Goal: Task Accomplishment & Management: Manage account settings

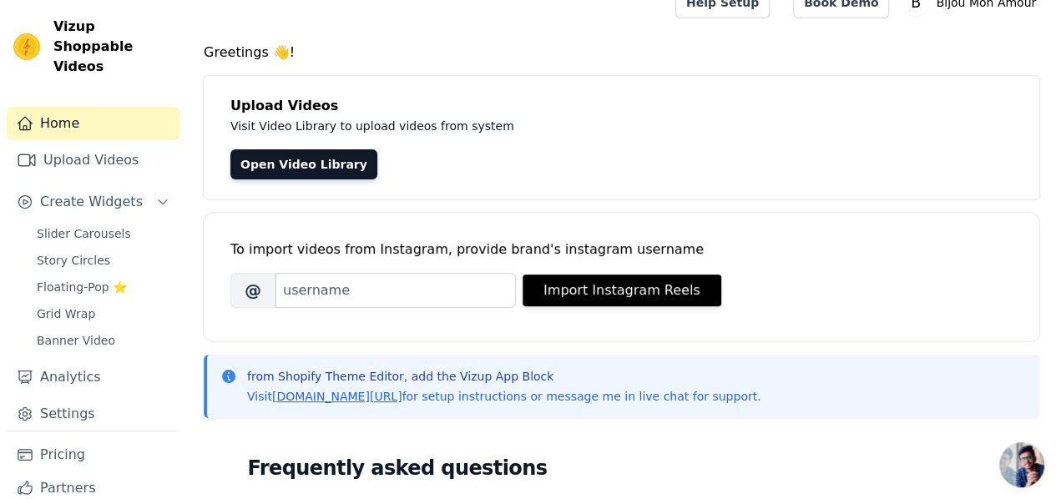
scroll to position [23, 0]
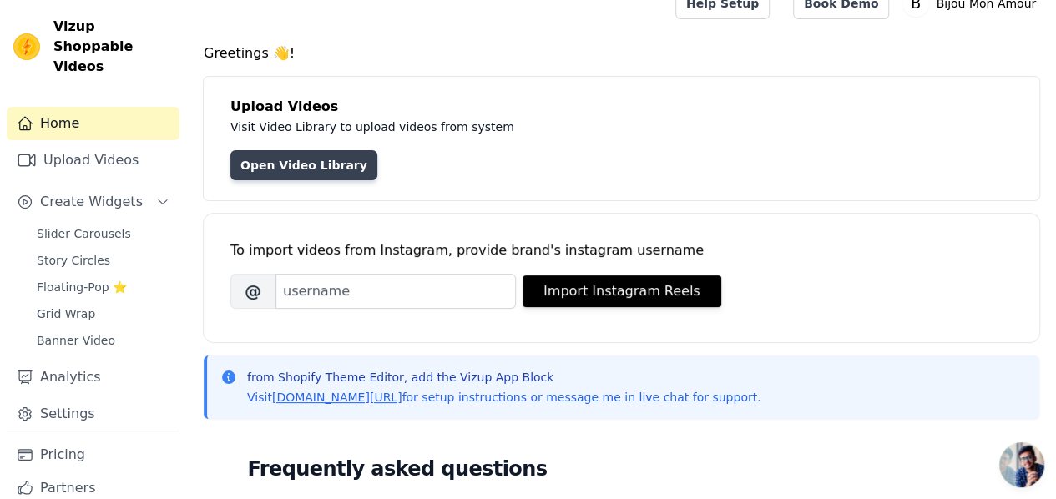
click at [310, 164] on link "Open Video Library" at bounding box center [303, 165] width 147 height 30
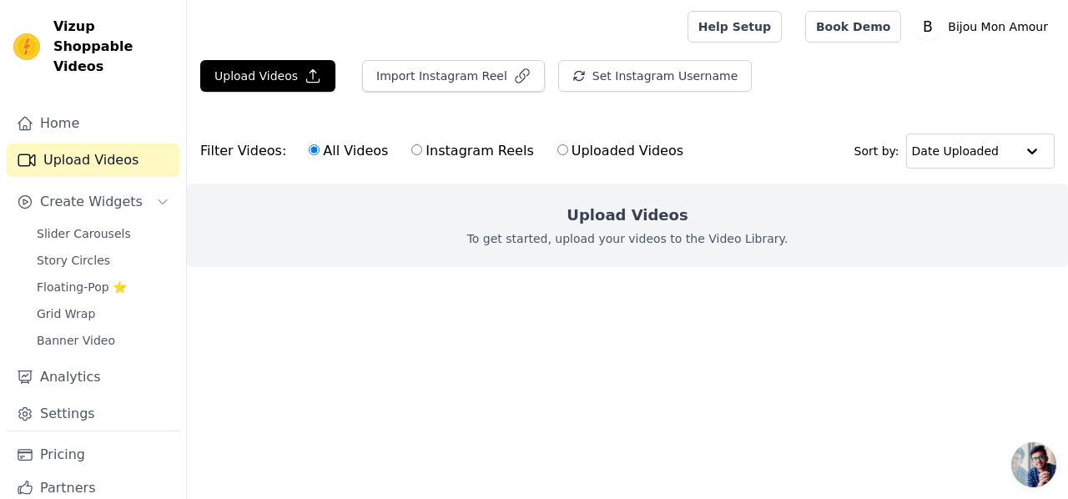
click at [575, 148] on label "Uploaded Videos" at bounding box center [621, 151] width 128 height 22
click at [568, 148] on input "Uploaded Videos" at bounding box center [563, 149] width 11 height 11
radio input "true"
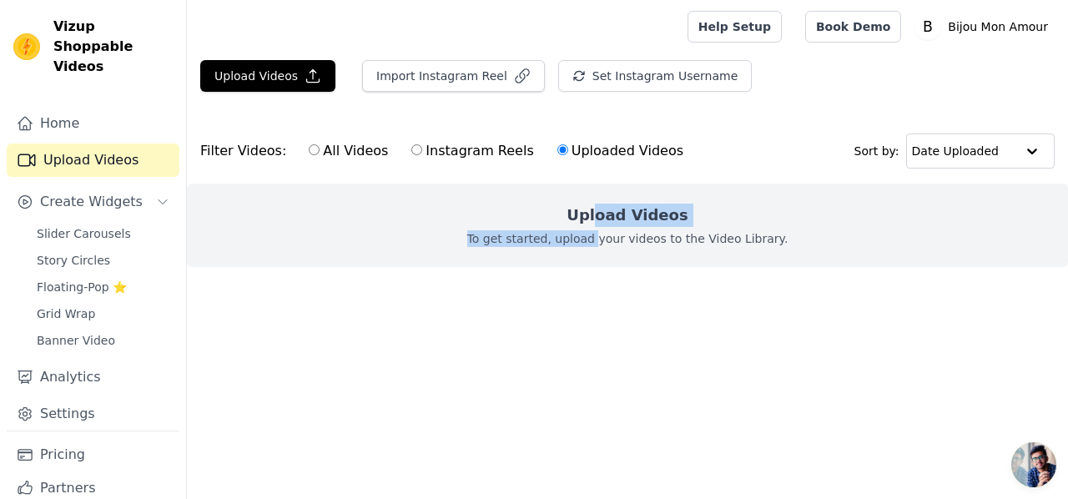
drag, startPoint x: 603, startPoint y: 243, endPoint x: 603, endPoint y: 211, distance: 31.7
click at [603, 211] on div "Upload Videos To get started, upload your videos to the Video Library." at bounding box center [627, 225] width 881 height 83
click at [603, 211] on h2 "Upload Videos" at bounding box center [627, 215] width 121 height 23
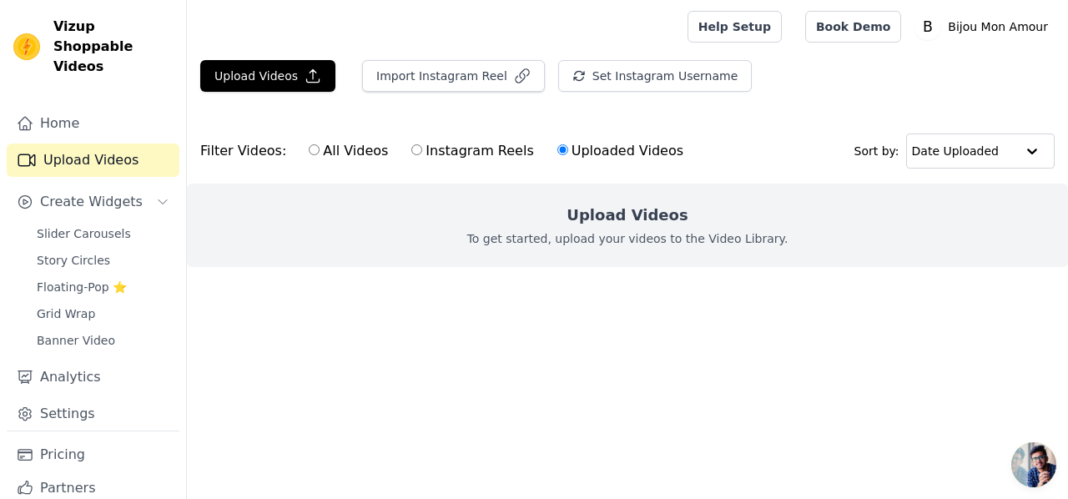
click at [606, 253] on div "Upload Videos To get started, upload your videos to the Video Library." at bounding box center [627, 225] width 881 height 83
click at [305, 81] on icon "button" at bounding box center [313, 76] width 17 height 17
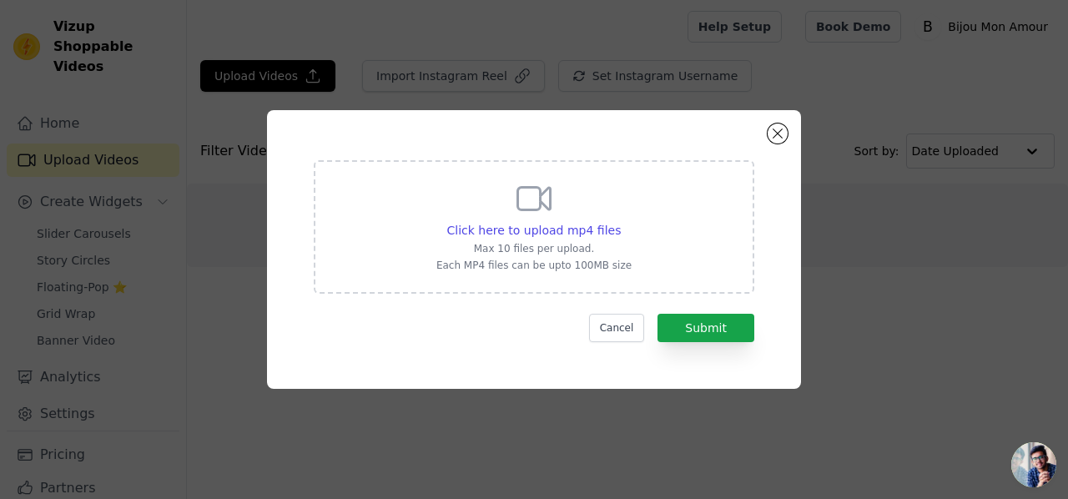
click at [527, 216] on icon at bounding box center [534, 199] width 40 height 40
click at [620, 221] on input "Click here to upload mp4 files Max 10 files per upload. Each MP4 files can be u…" at bounding box center [620, 221] width 1 height 1
type input "C:\fakepath\pendentif coquillage.mp4"
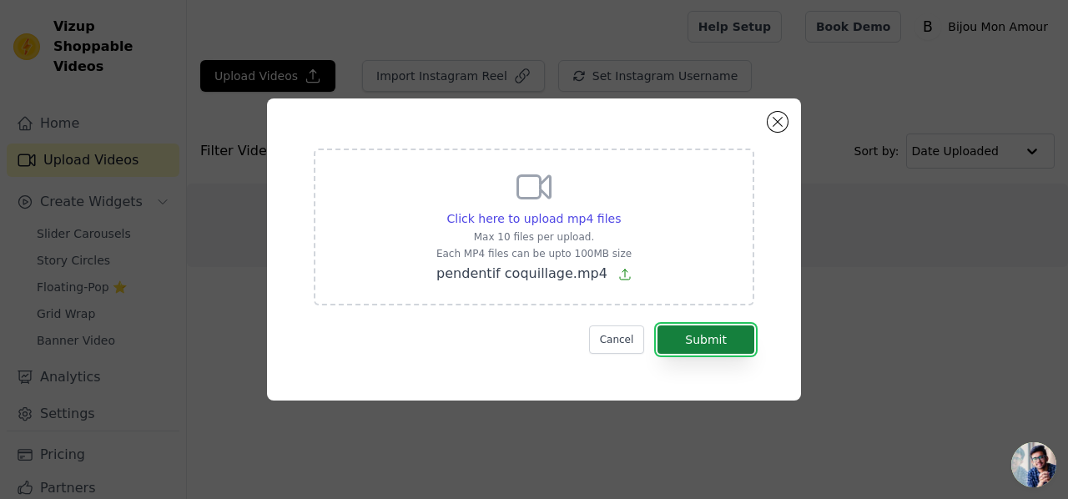
click at [740, 344] on button "Submit" at bounding box center [706, 339] width 97 height 28
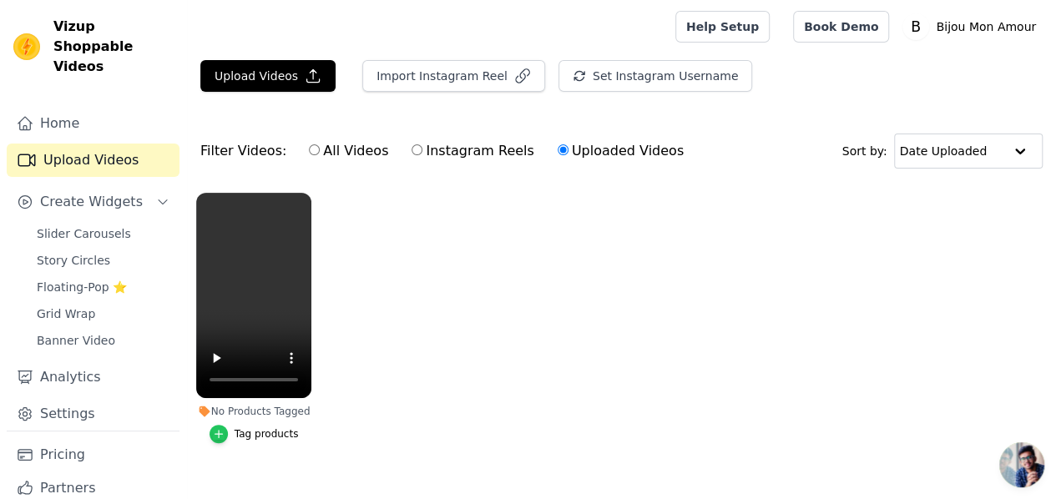
click at [222, 428] on icon "button" at bounding box center [219, 434] width 12 height 12
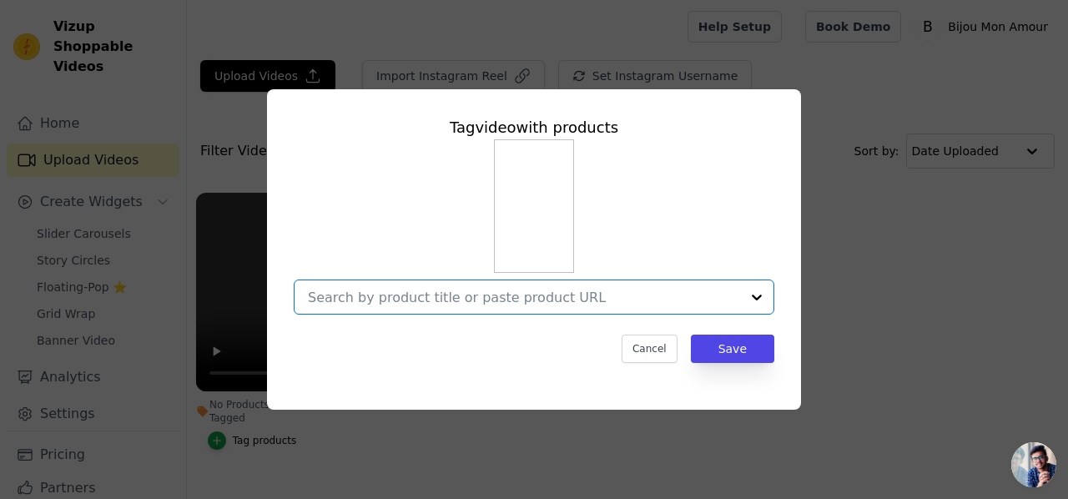
click at [626, 304] on input "No Products Tagged Tag video with products Option undefined, selected. Select i…" at bounding box center [524, 298] width 432 height 16
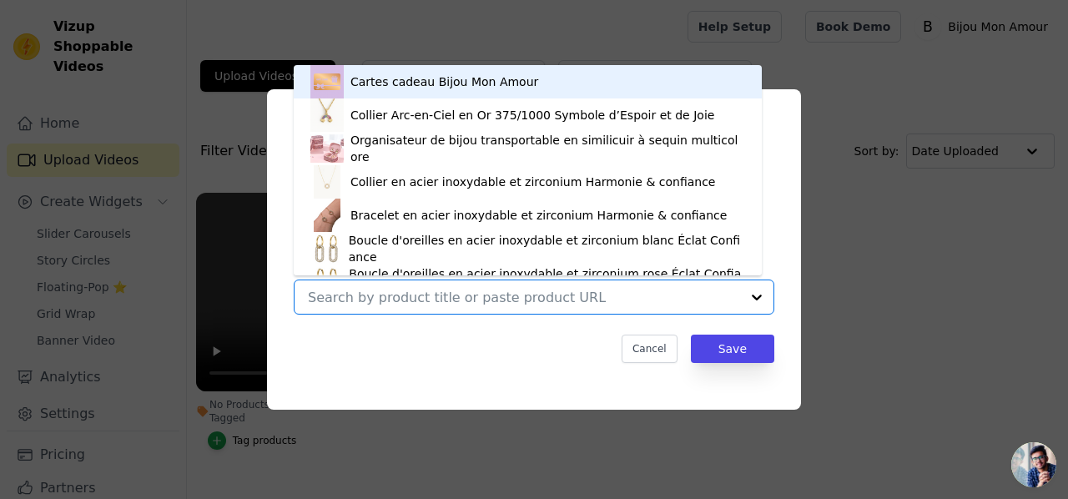
click at [626, 304] on input "No Products Tagged Tag video with products Cartes cadeau Bijou Mon Amour Collie…" at bounding box center [524, 298] width 432 height 16
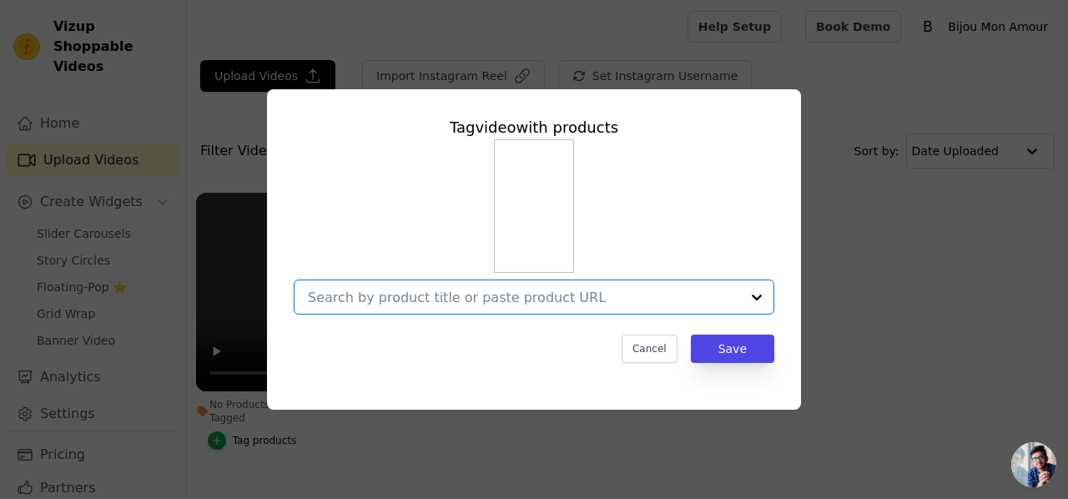
click at [626, 304] on input "No Products Tagged Tag video with products Option undefined, selected. Select i…" at bounding box center [524, 298] width 432 height 16
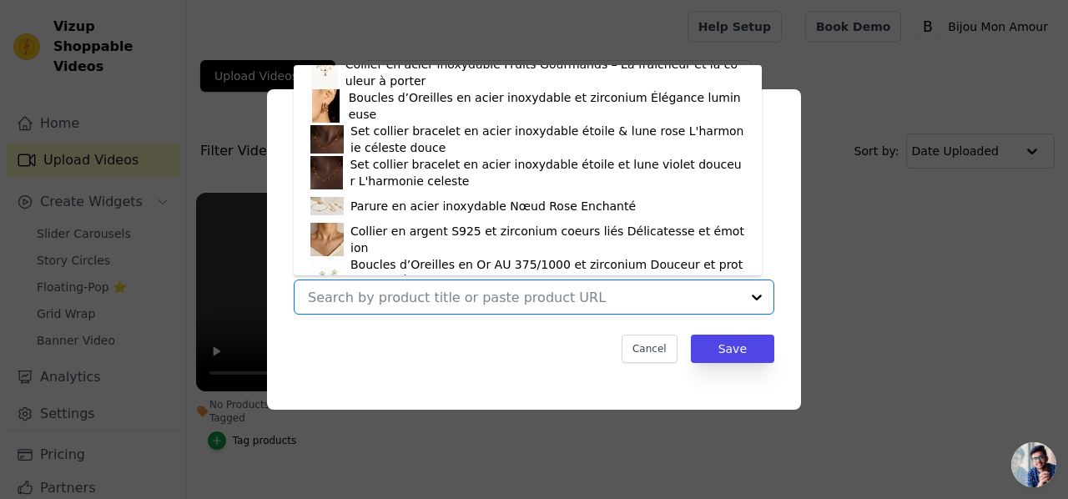
scroll to position [461, 0]
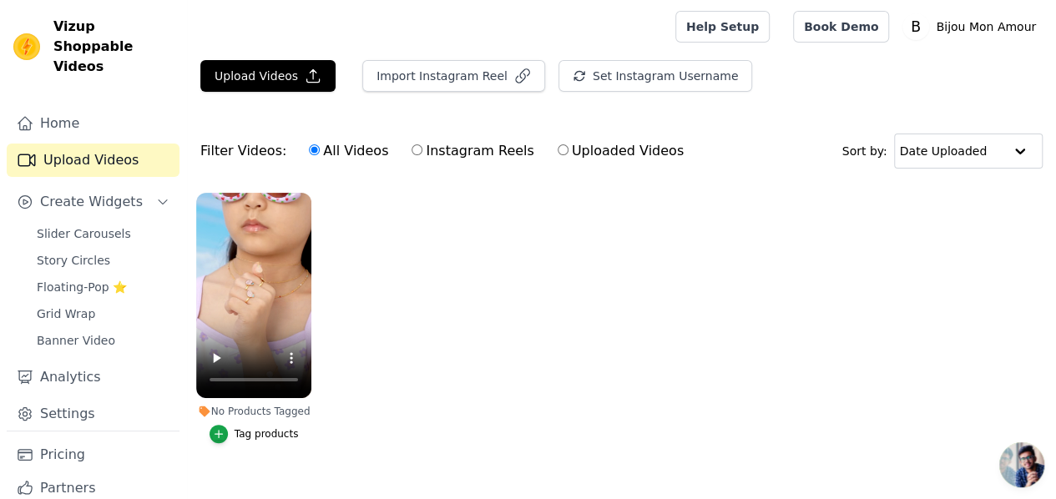
click at [230, 425] on button "Tag products" at bounding box center [253, 434] width 89 height 18
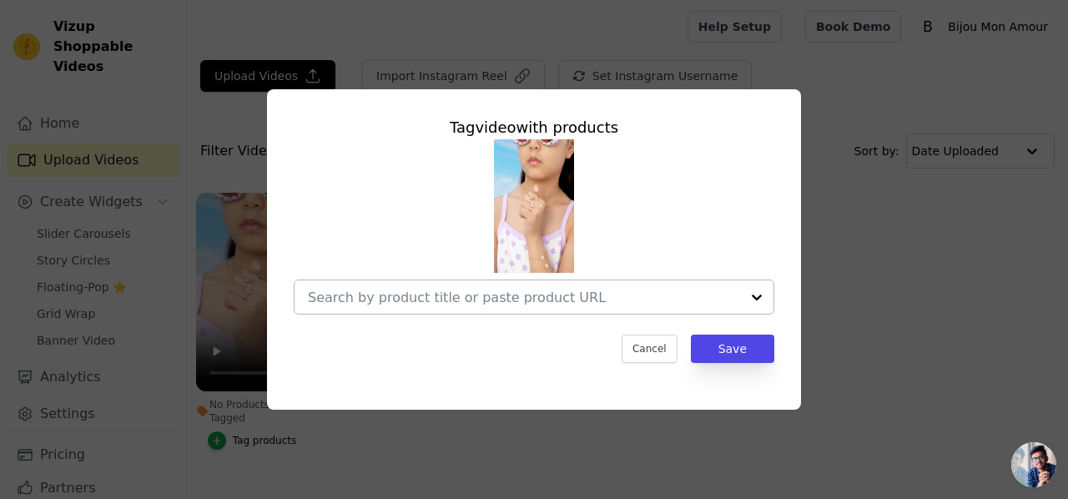
click at [756, 302] on div at bounding box center [756, 296] width 33 height 33
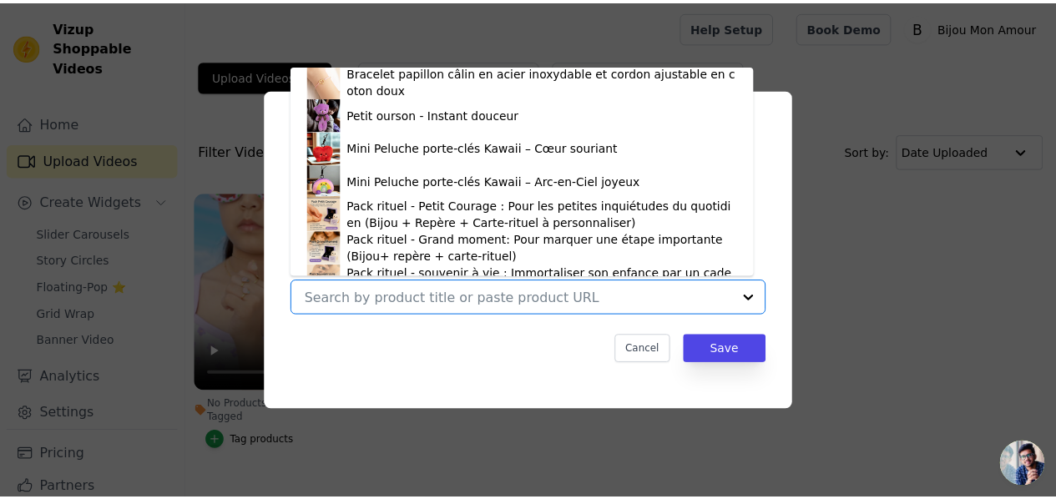
scroll to position [1158, 0]
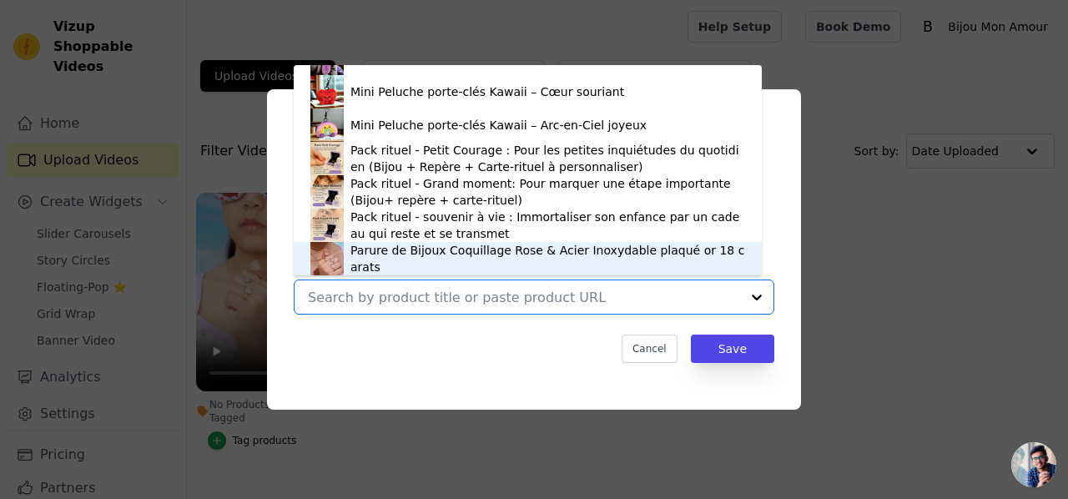
click at [626, 260] on div "Parure de Bijoux Coquillage Rose & Acier Inoxydable plaqué or 18 carats" at bounding box center [548, 258] width 395 height 33
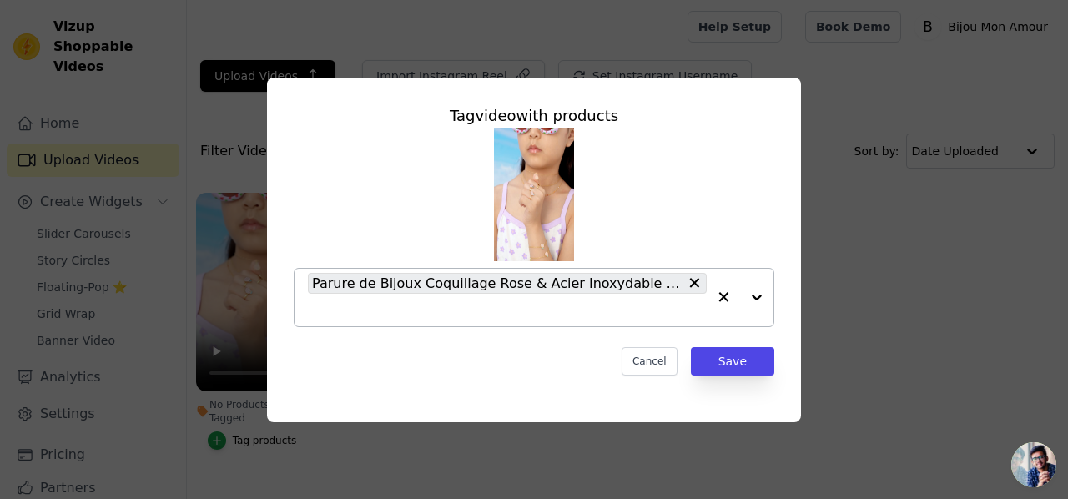
click at [626, 260] on div "Parure de Bijoux Coquillage Rose & Acier Inoxydable plaqué or 18 carats" at bounding box center [534, 227] width 481 height 199
click at [754, 189] on div "Parure de Bijoux Coquillage Rose & Acier Inoxydable plaqué or 18 carats" at bounding box center [534, 227] width 481 height 199
click at [743, 358] on button "Save" at bounding box center [732, 361] width 83 height 28
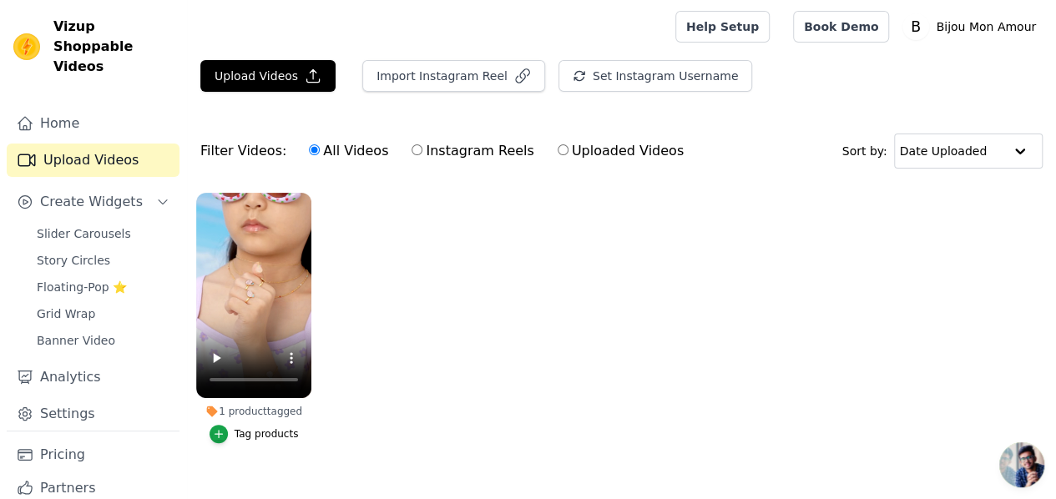
click at [469, 153] on label "Instagram Reels" at bounding box center [473, 151] width 124 height 22
click at [422, 153] on input "Instagram Reels" at bounding box center [416, 149] width 11 height 11
radio input "true"
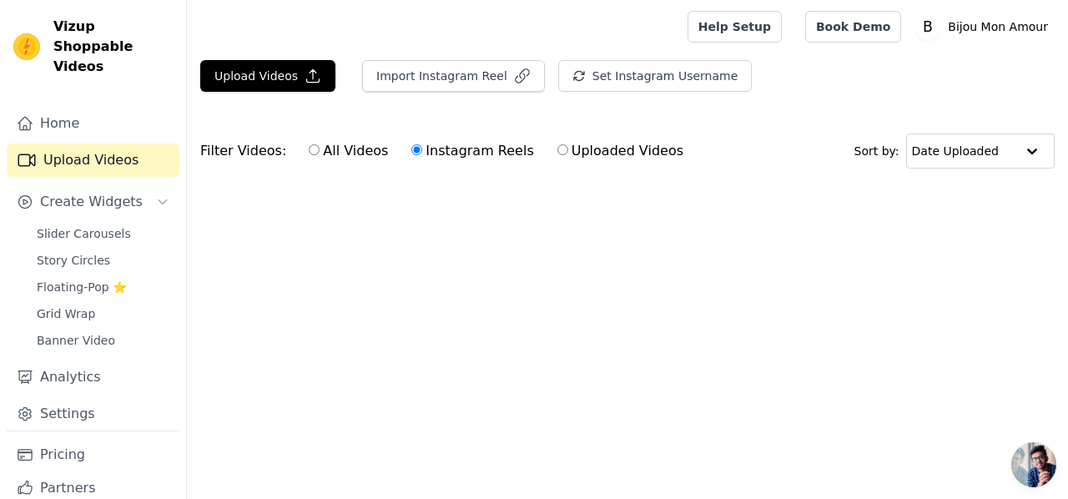
click at [315, 155] on label "All Videos" at bounding box center [348, 151] width 81 height 22
click at [315, 155] on input "All Videos" at bounding box center [314, 149] width 11 height 11
radio input "true"
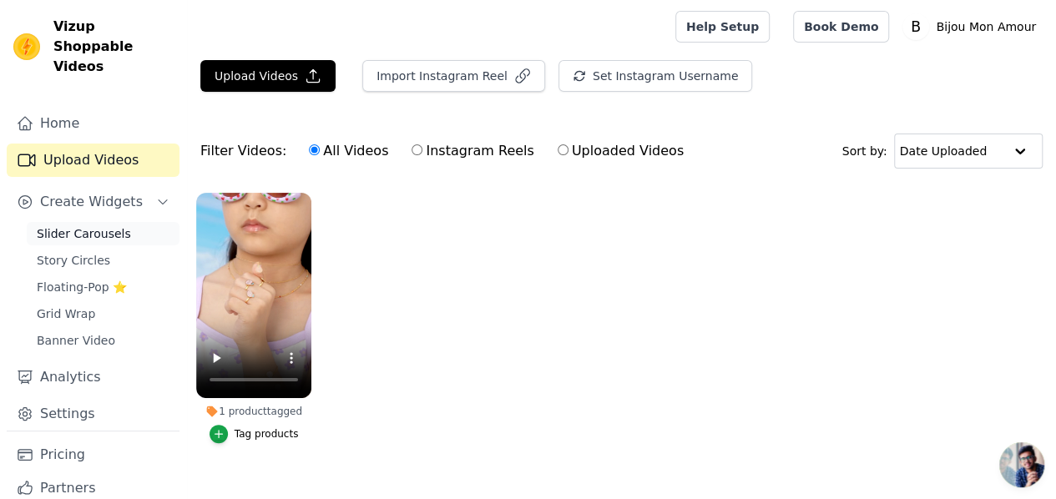
click at [78, 225] on span "Slider Carousels" at bounding box center [84, 233] width 94 height 17
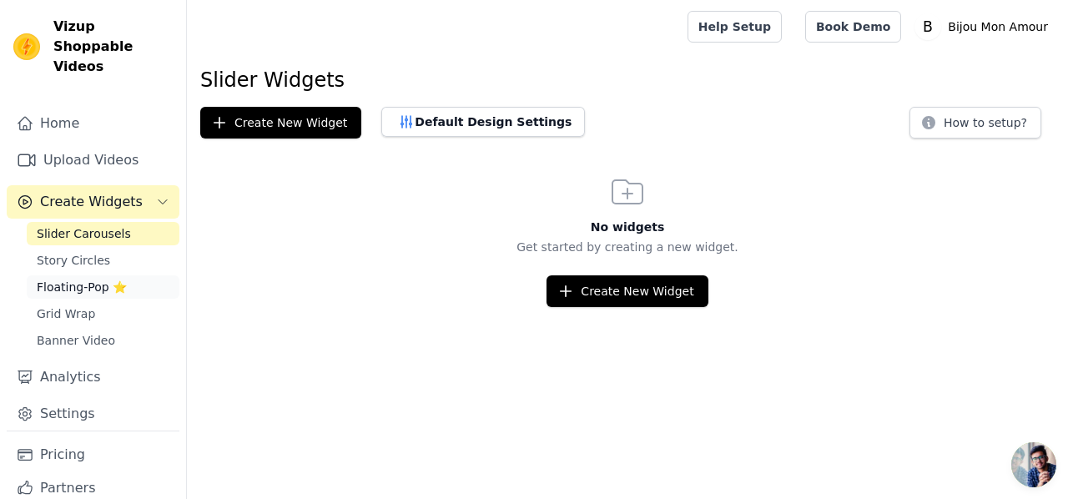
click at [94, 279] on span "Floating-Pop ⭐" at bounding box center [82, 287] width 90 height 17
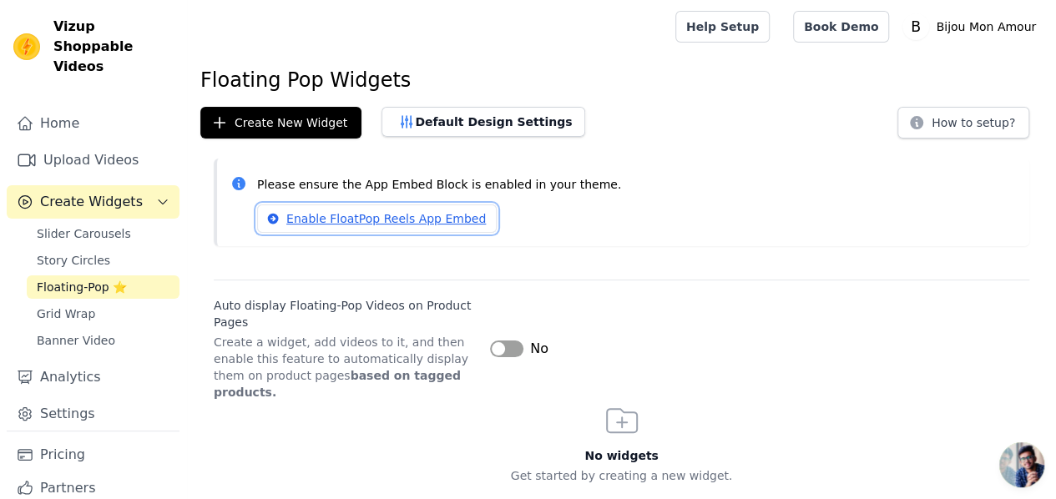
click at [355, 214] on link "Enable FloatPop Reels App Embed" at bounding box center [377, 218] width 240 height 28
click at [447, 115] on button "Default Design Settings" at bounding box center [483, 122] width 204 height 30
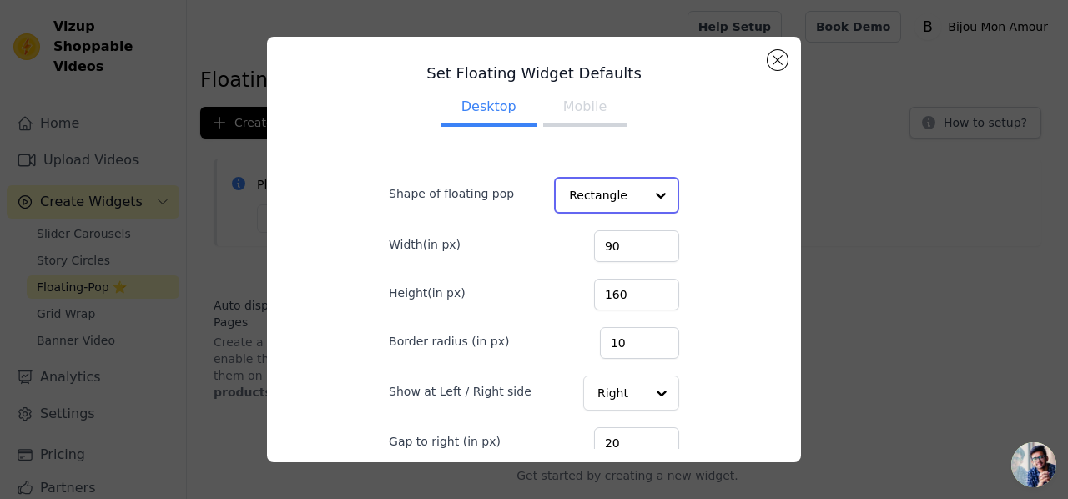
click at [644, 198] on div at bounding box center [660, 195] width 33 height 33
click at [714, 245] on div "Set Floating Widget Defaults Desktop Mobile Shape of floating pop Rectangle Wid…" at bounding box center [533, 249] width 507 height 399
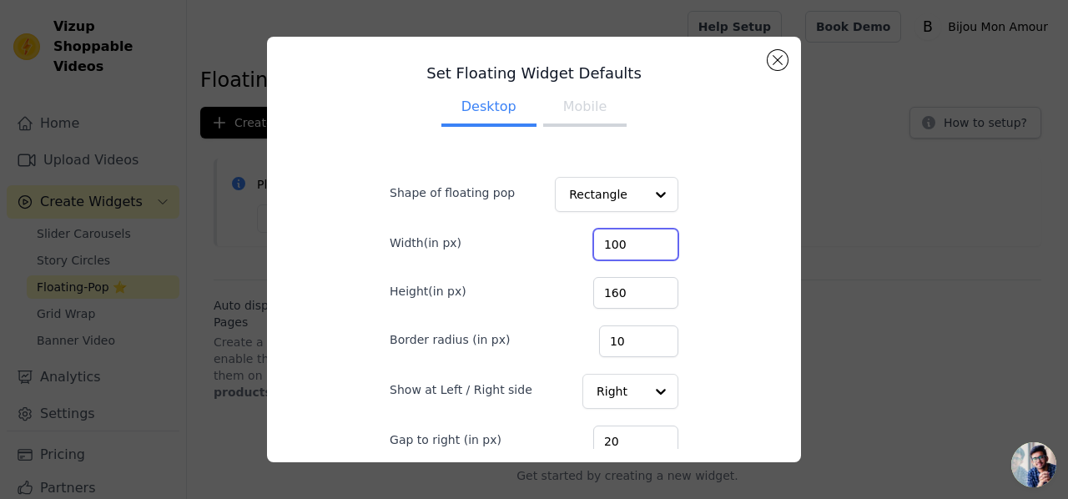
click at [638, 240] on input "100" at bounding box center [635, 245] width 85 height 32
click at [638, 240] on input "101" at bounding box center [635, 245] width 85 height 32
click at [638, 240] on input "102" at bounding box center [635, 245] width 85 height 32
click at [638, 240] on input "103" at bounding box center [635, 245] width 85 height 32
click at [638, 240] on input "104" at bounding box center [635, 245] width 85 height 32
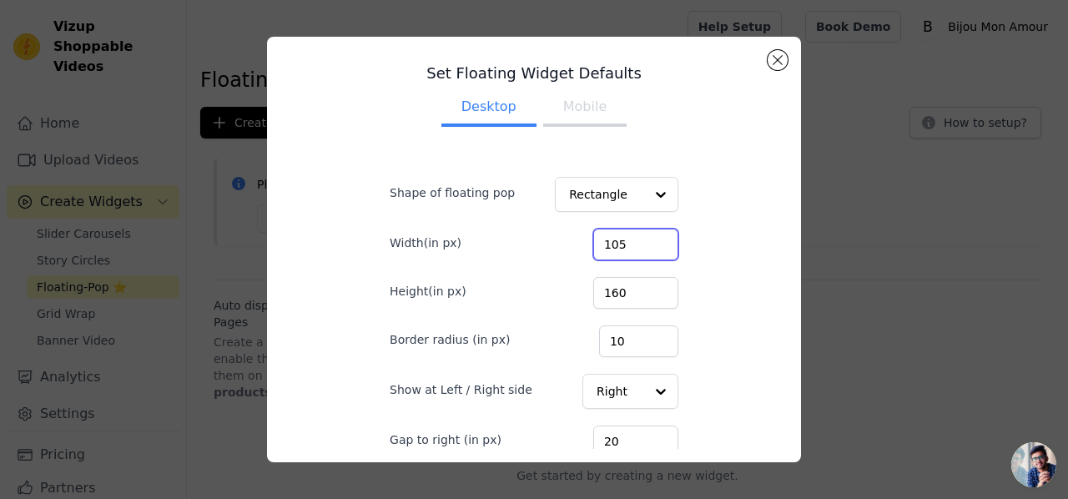
click at [638, 240] on input "105" at bounding box center [635, 245] width 85 height 32
click at [638, 240] on input "106" at bounding box center [635, 245] width 85 height 32
click at [638, 240] on input "107" at bounding box center [635, 245] width 85 height 32
click at [638, 240] on input "108" at bounding box center [635, 245] width 85 height 32
click at [638, 240] on input "109" at bounding box center [635, 245] width 85 height 32
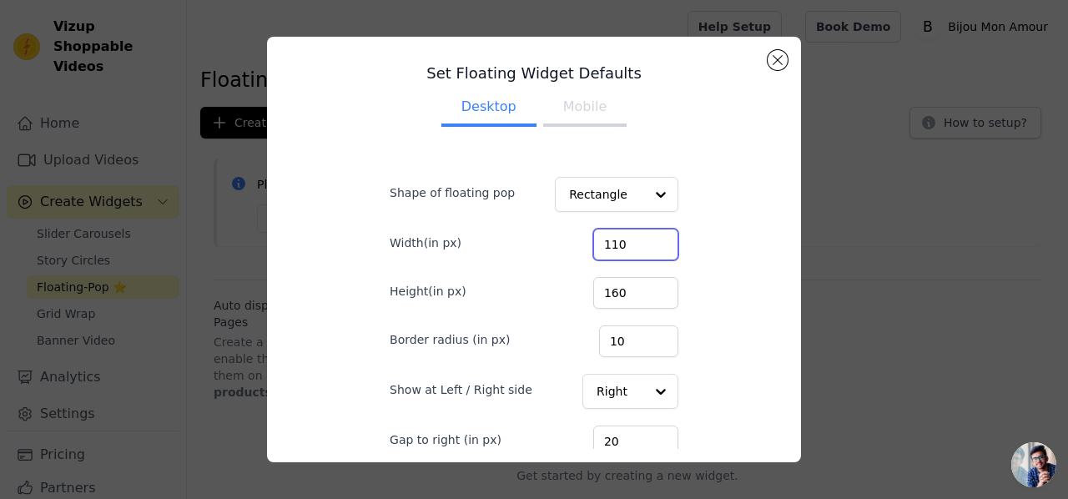
click at [638, 240] on input "110" at bounding box center [635, 245] width 85 height 32
click at [639, 240] on input "111" at bounding box center [635, 245] width 85 height 32
click at [639, 240] on input "112" at bounding box center [635, 245] width 85 height 32
click at [639, 240] on input "113" at bounding box center [635, 245] width 85 height 32
click at [639, 240] on input "114" at bounding box center [635, 245] width 85 height 32
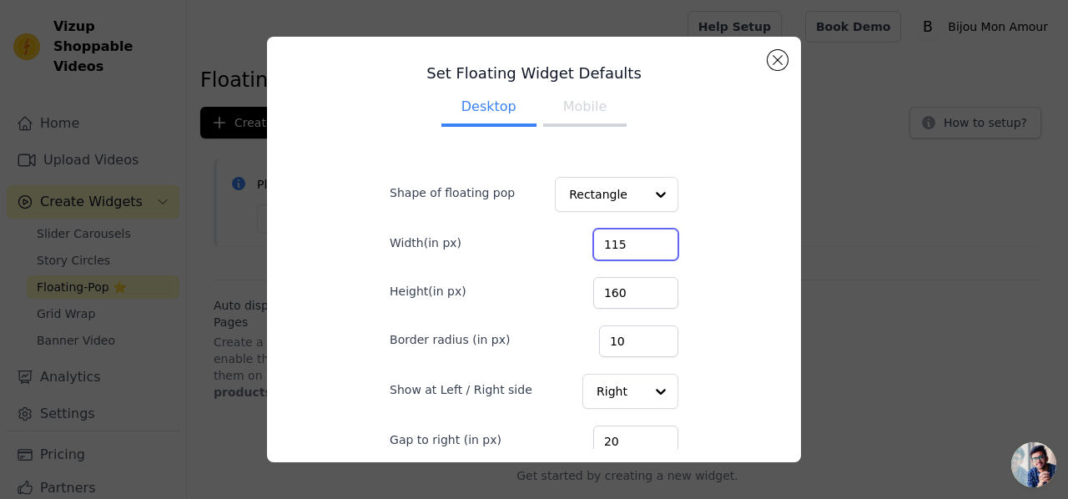
click at [639, 240] on input "115" at bounding box center [635, 245] width 85 height 32
click at [639, 240] on input "116" at bounding box center [635, 245] width 85 height 32
click at [639, 240] on input "117" at bounding box center [635, 245] width 85 height 32
click at [639, 240] on input "118" at bounding box center [635, 245] width 85 height 32
click at [639, 240] on input "119" at bounding box center [635, 245] width 85 height 32
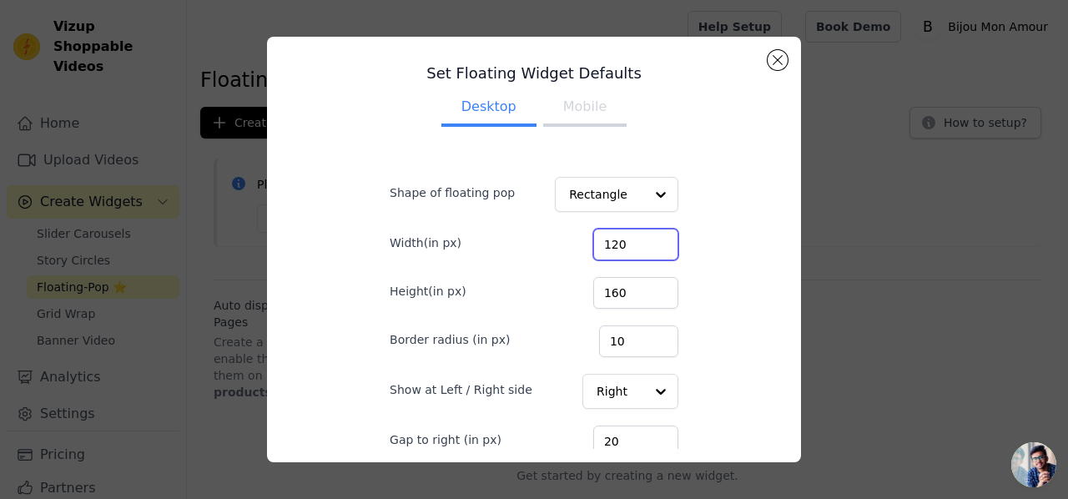
click at [639, 240] on input "120" at bounding box center [635, 245] width 85 height 32
click at [639, 240] on input "121" at bounding box center [635, 245] width 85 height 32
click at [639, 240] on input "122" at bounding box center [635, 245] width 85 height 32
click at [639, 240] on input "123" at bounding box center [635, 245] width 85 height 32
click at [639, 240] on input "124" at bounding box center [635, 245] width 85 height 32
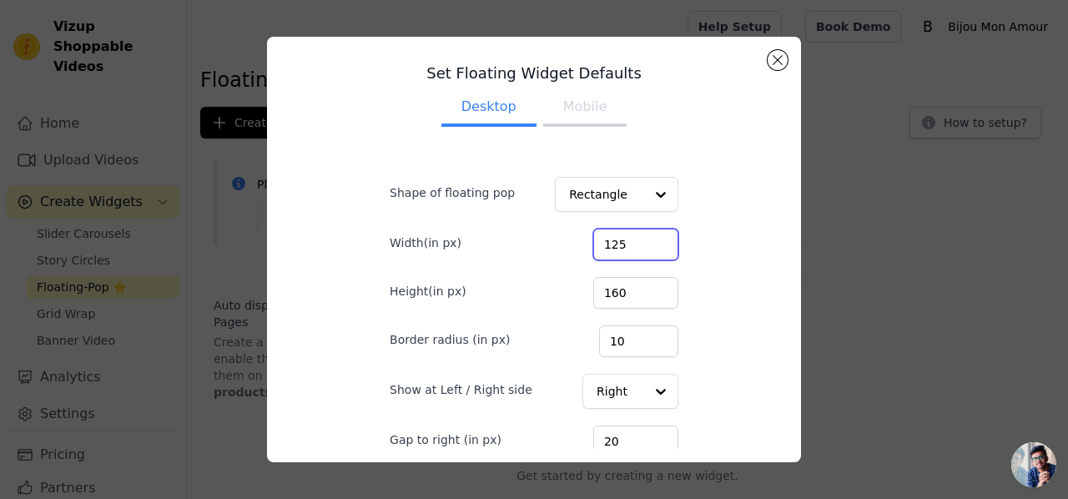
click at [639, 240] on input "125" at bounding box center [635, 245] width 85 height 32
click at [639, 240] on input "126" at bounding box center [635, 245] width 85 height 32
click at [639, 240] on input "127" at bounding box center [635, 245] width 85 height 32
click at [639, 240] on input "128" at bounding box center [635, 245] width 85 height 32
click at [639, 240] on input "129" at bounding box center [635, 245] width 85 height 32
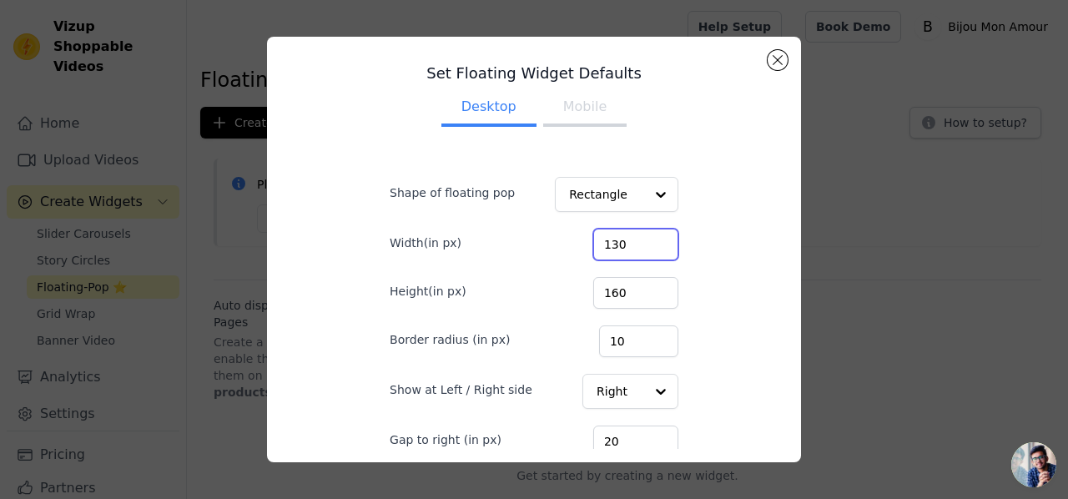
click at [639, 240] on input "130" at bounding box center [635, 245] width 85 height 32
click at [639, 240] on input "131" at bounding box center [635, 245] width 85 height 32
click at [639, 240] on input "132" at bounding box center [635, 245] width 85 height 32
click at [639, 240] on input "133" at bounding box center [635, 245] width 85 height 32
click at [639, 240] on input "134" at bounding box center [635, 245] width 85 height 32
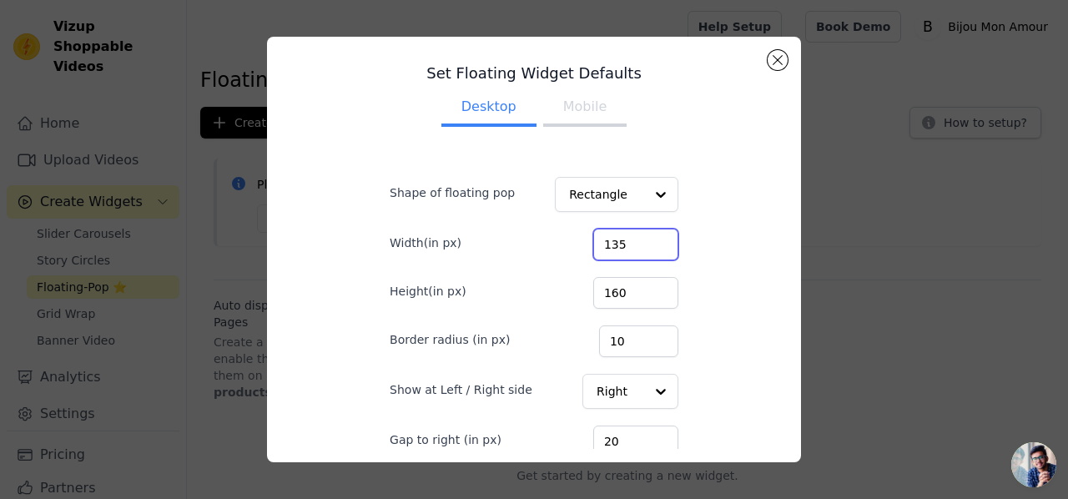
click at [639, 240] on input "135" at bounding box center [635, 245] width 85 height 32
click at [639, 240] on input "136" at bounding box center [635, 245] width 85 height 32
click at [639, 240] on input "137" at bounding box center [635, 245] width 85 height 32
click at [639, 240] on input "138" at bounding box center [635, 245] width 85 height 32
click at [639, 240] on input "139" at bounding box center [635, 245] width 85 height 32
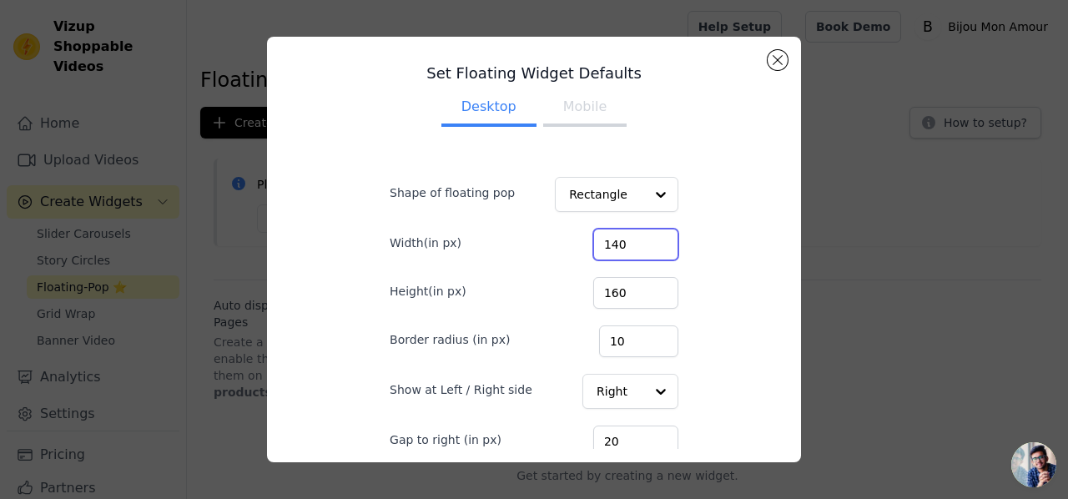
click at [639, 240] on input "140" at bounding box center [635, 245] width 85 height 32
click at [639, 240] on input "141" at bounding box center [635, 245] width 85 height 32
type input "142"
click at [639, 240] on input "142" at bounding box center [635, 245] width 85 height 32
click at [639, 290] on input "161" at bounding box center [635, 293] width 85 height 32
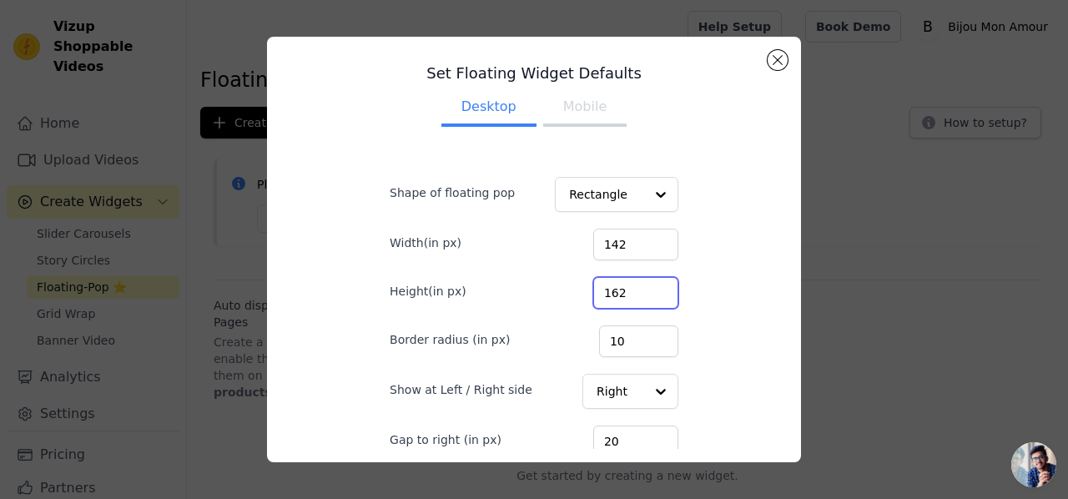
click at [639, 290] on input "162" at bounding box center [635, 293] width 85 height 32
click at [639, 290] on input "163" at bounding box center [635, 293] width 85 height 32
click at [639, 290] on input "164" at bounding box center [635, 293] width 85 height 32
click at [639, 290] on input "165" at bounding box center [635, 293] width 85 height 32
click at [639, 290] on input "166" at bounding box center [635, 293] width 85 height 32
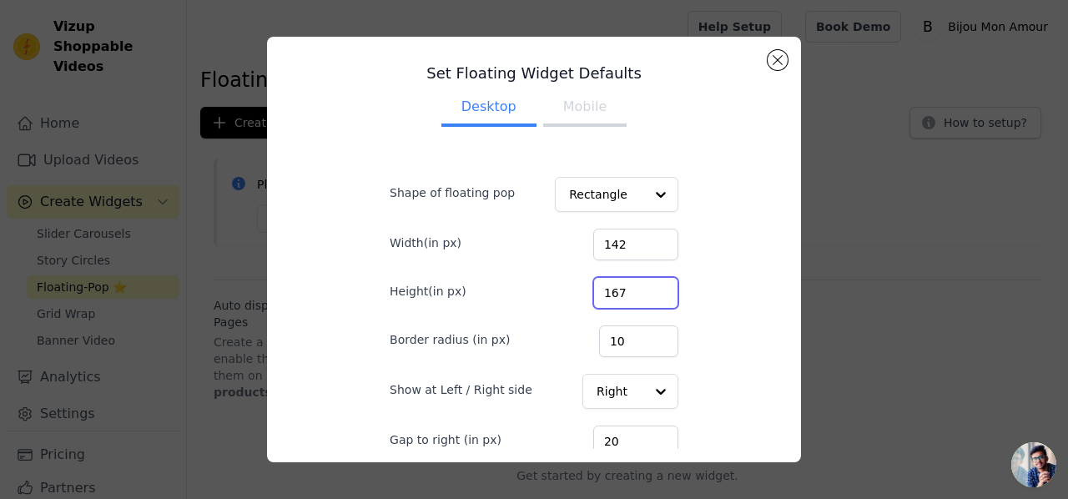
click at [639, 290] on input "167" at bounding box center [635, 293] width 85 height 32
click at [639, 290] on input "168" at bounding box center [635, 293] width 85 height 32
click at [639, 290] on input "169" at bounding box center [635, 293] width 85 height 32
click at [639, 290] on input "170" at bounding box center [635, 293] width 85 height 32
click at [639, 290] on input "171" at bounding box center [635, 293] width 85 height 32
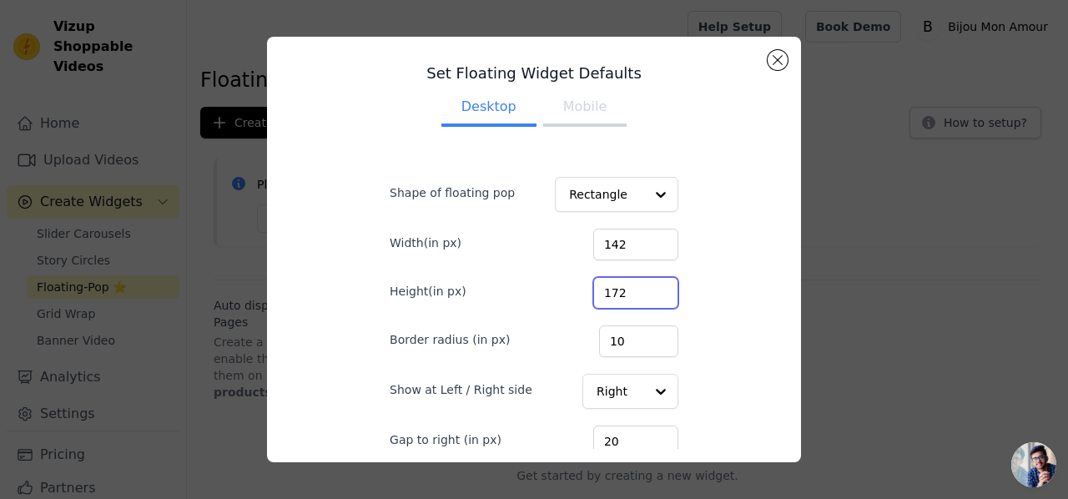
click at [639, 290] on input "172" at bounding box center [635, 293] width 85 height 32
click at [639, 298] on input "170" at bounding box center [635, 293] width 85 height 32
click at [639, 298] on input "169" at bounding box center [635, 293] width 85 height 32
click at [639, 298] on input "168" at bounding box center [635, 293] width 85 height 32
click at [639, 298] on input "167" at bounding box center [635, 293] width 85 height 32
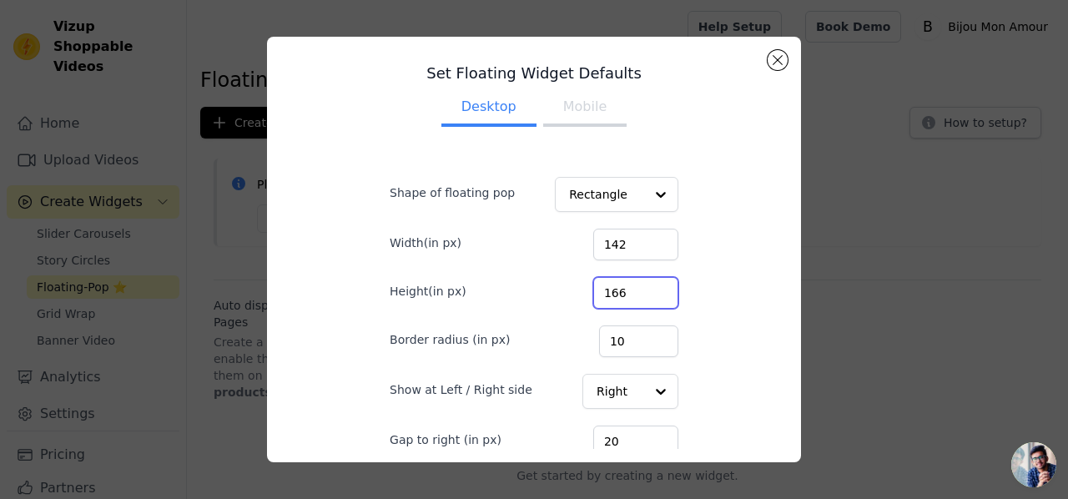
click at [639, 298] on input "166" at bounding box center [635, 293] width 85 height 32
click at [639, 298] on input "165" at bounding box center [635, 293] width 85 height 32
click at [639, 298] on input "164" at bounding box center [635, 293] width 85 height 32
click at [639, 298] on input "163" at bounding box center [635, 293] width 85 height 32
click at [639, 298] on input "162" at bounding box center [635, 293] width 85 height 32
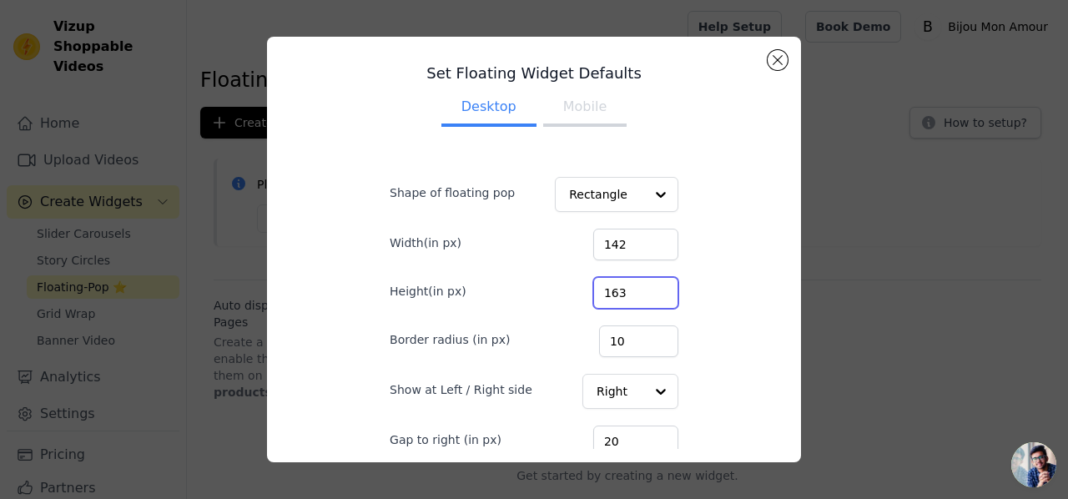
click at [639, 286] on input "163" at bounding box center [635, 293] width 85 height 32
click at [639, 286] on input "164" at bounding box center [635, 293] width 85 height 32
click at [639, 286] on input "165" at bounding box center [635, 293] width 85 height 32
type input "166"
click at [639, 286] on input "166" at bounding box center [635, 293] width 85 height 32
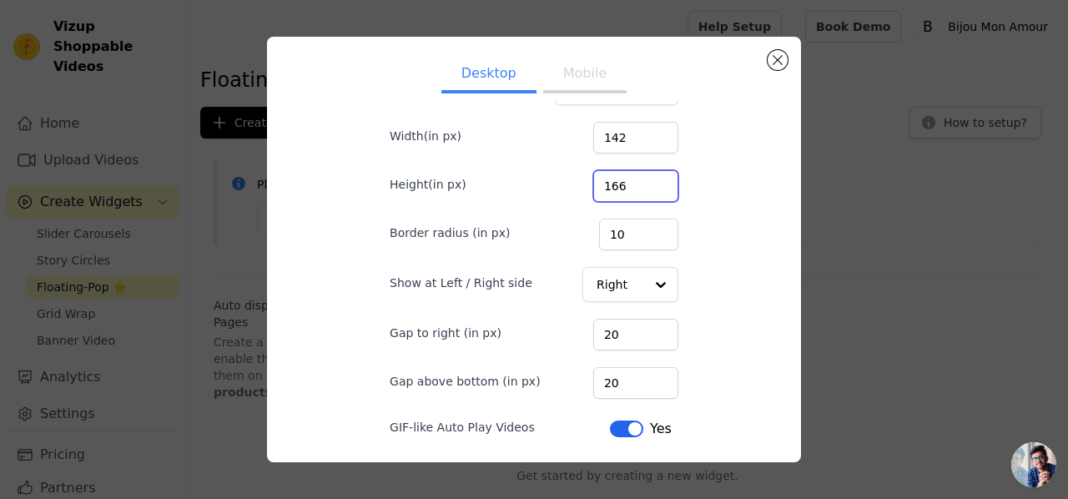
scroll to position [108, 0]
click at [644, 285] on div at bounding box center [659, 283] width 33 height 33
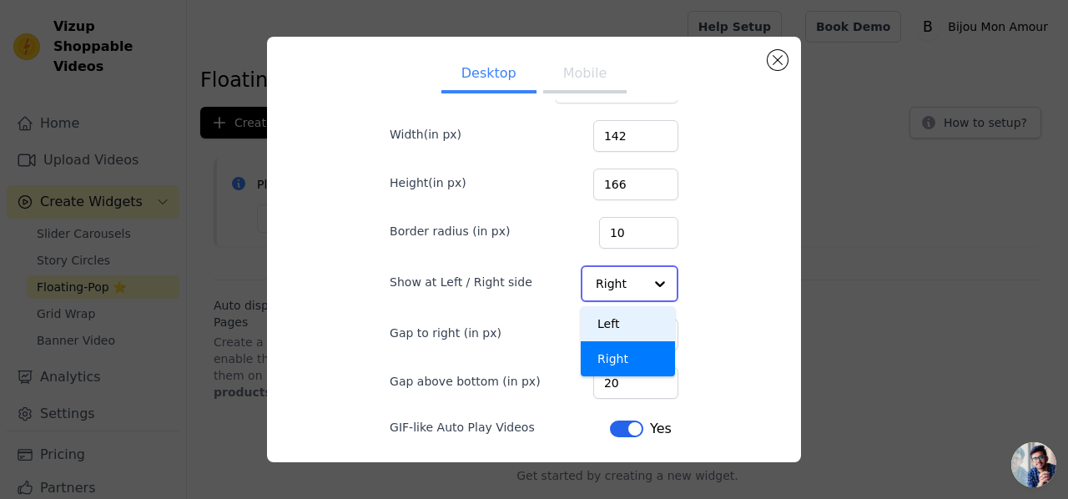
click at [604, 321] on div "Left" at bounding box center [628, 323] width 94 height 35
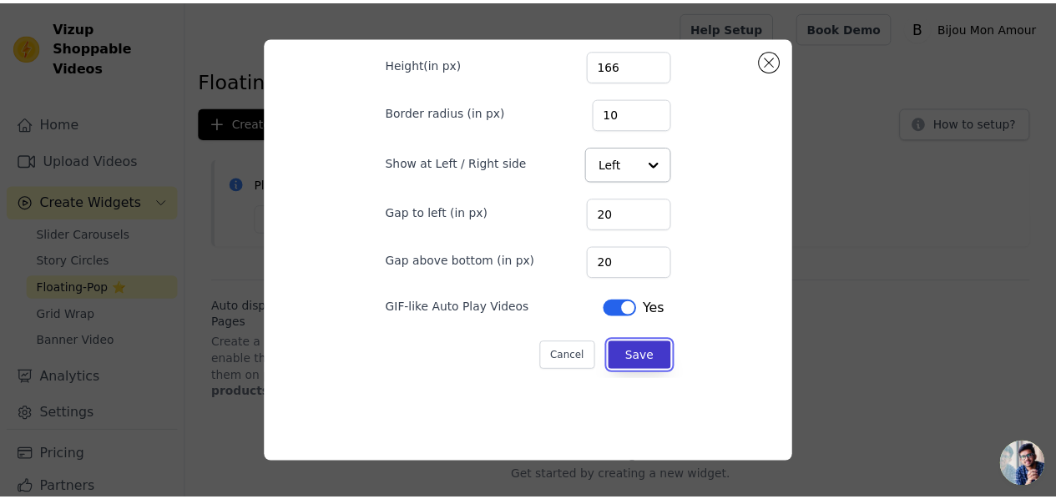
scroll to position [68, 0]
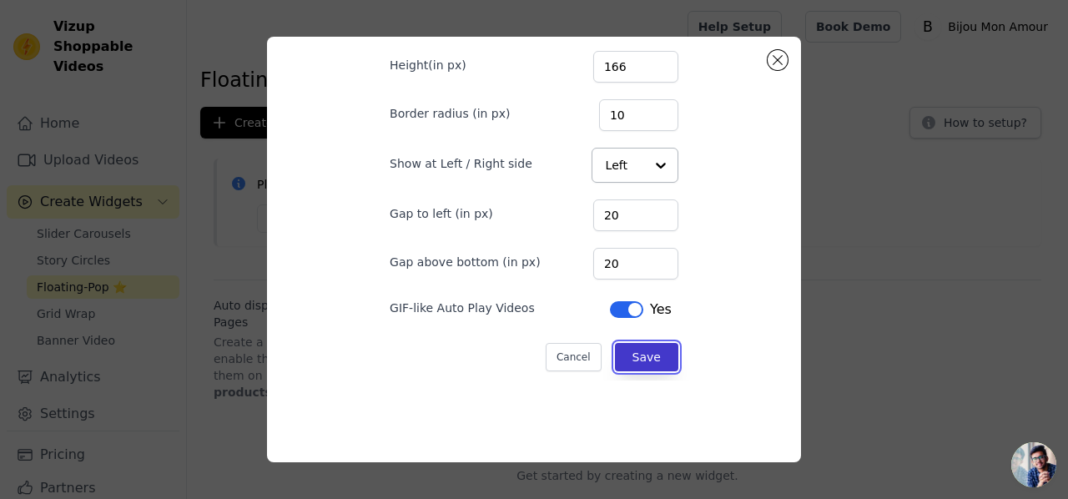
click at [633, 355] on button "Save" at bounding box center [646, 357] width 63 height 28
